Goal: Information Seeking & Learning: Learn about a topic

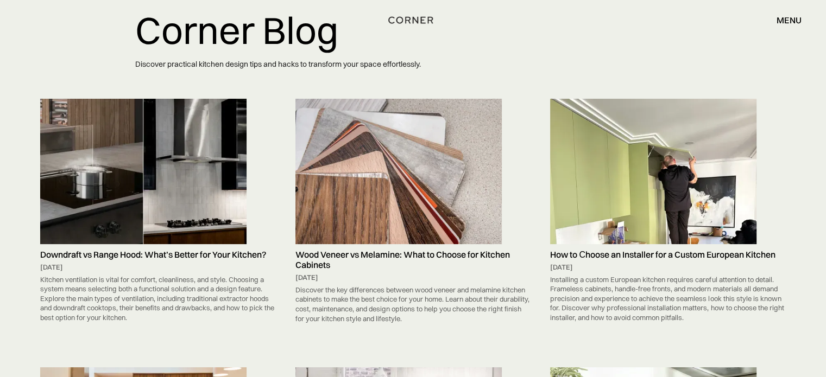
scroll to position [72, 0]
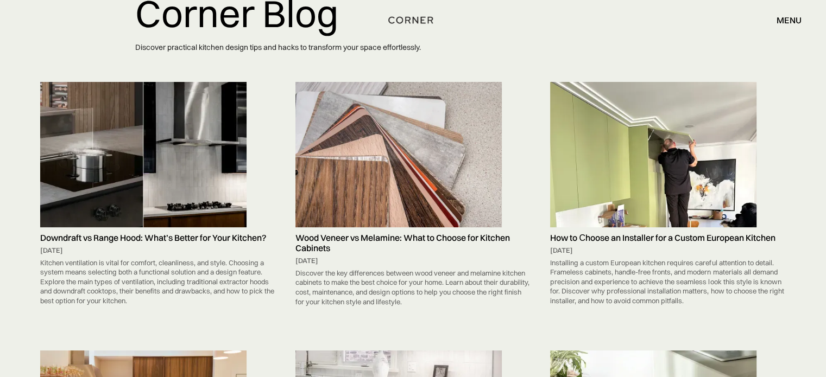
click at [337, 169] on img at bounding box center [398, 155] width 206 height 146
